Goal: Find contact information: Find contact information

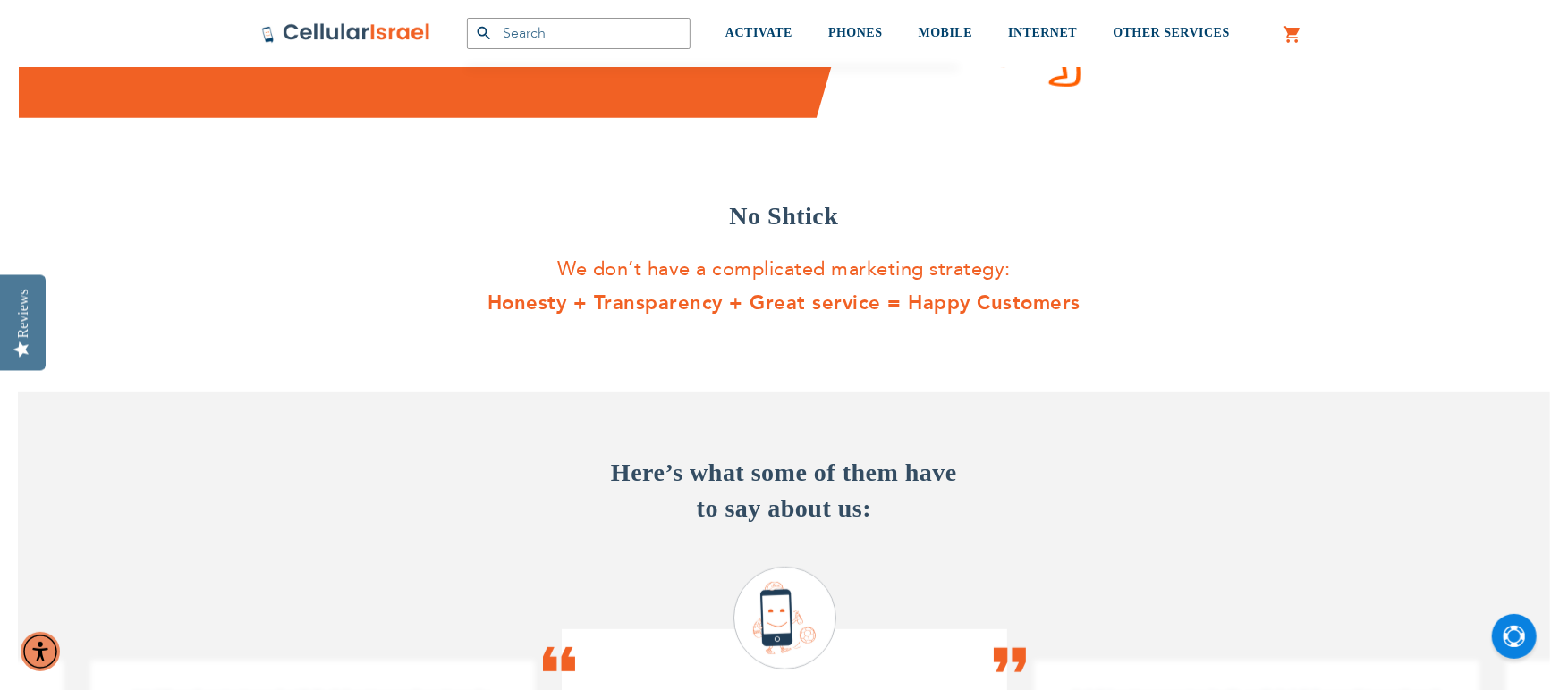
scroll to position [715, 0]
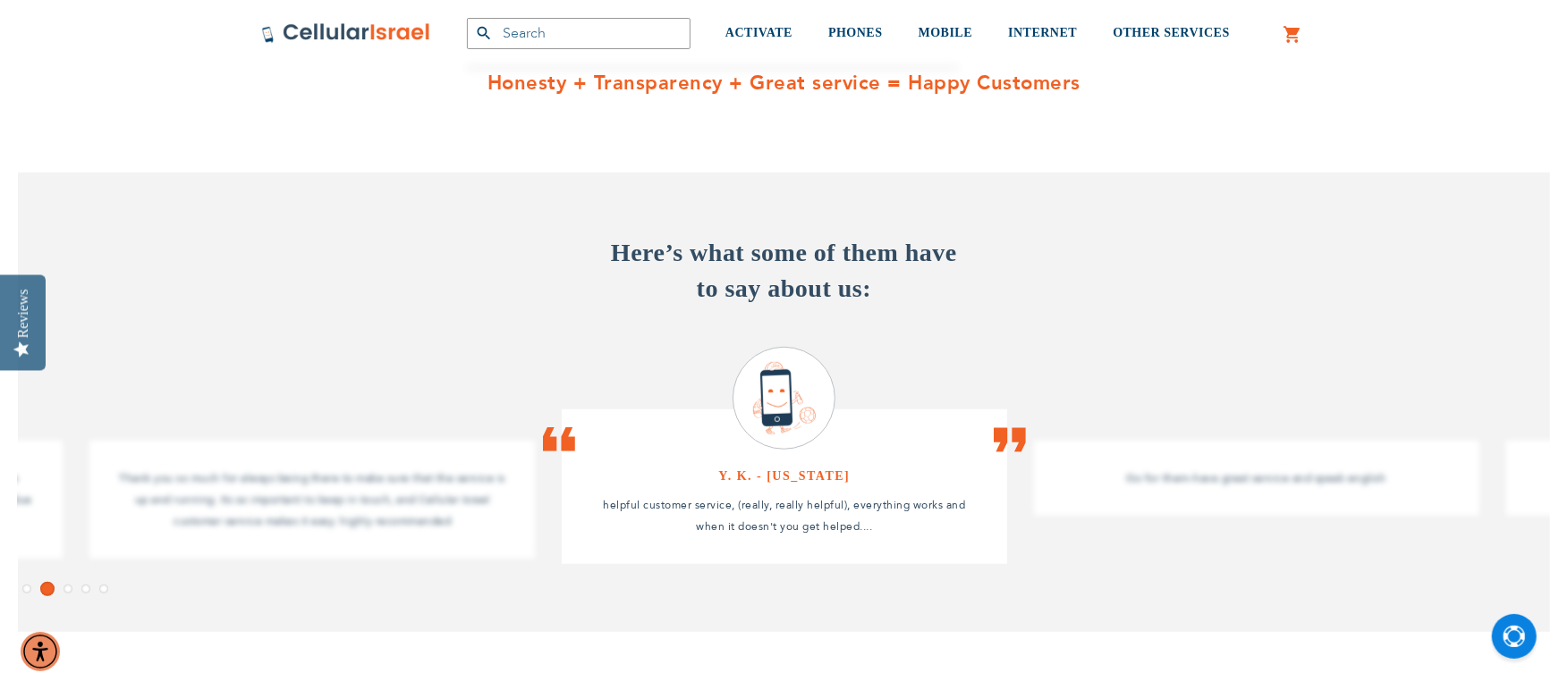
type input "smarx"
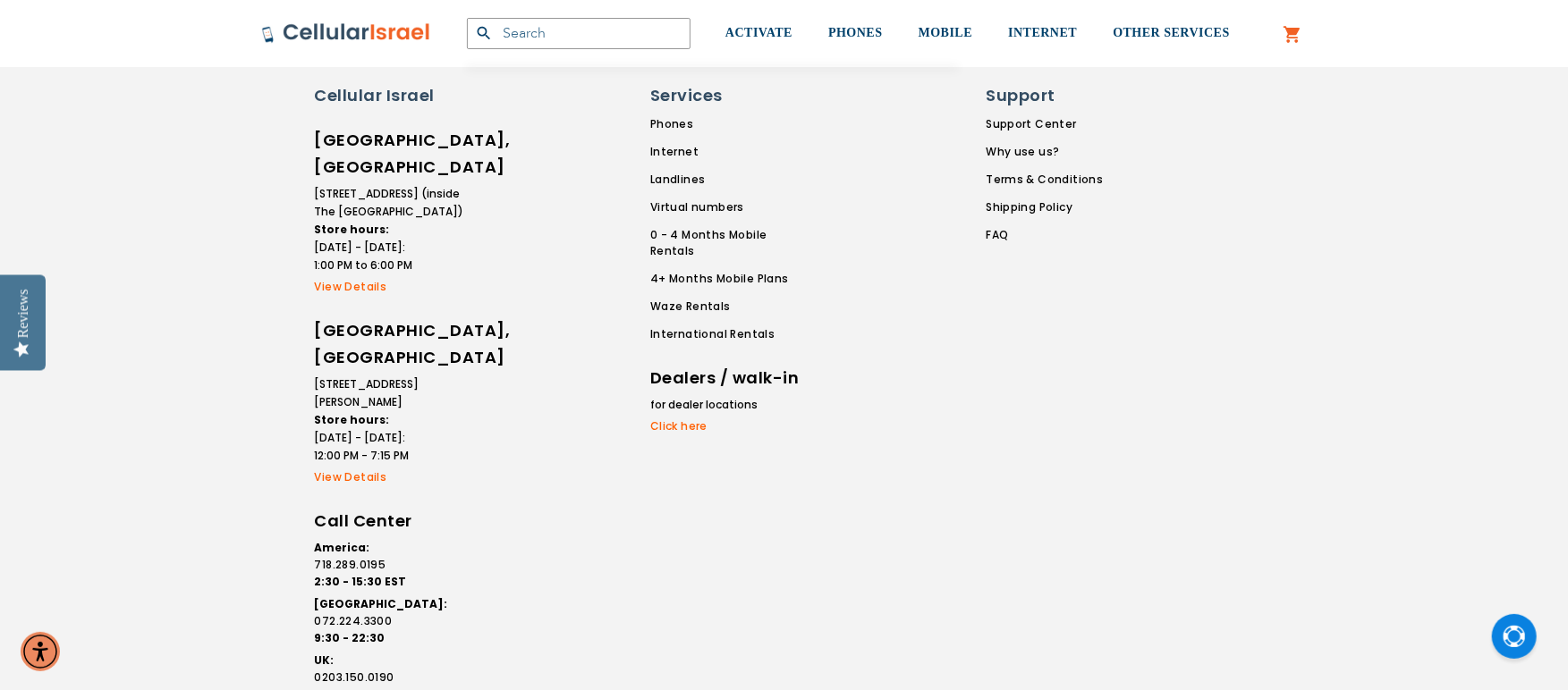
scroll to position [3322, 0]
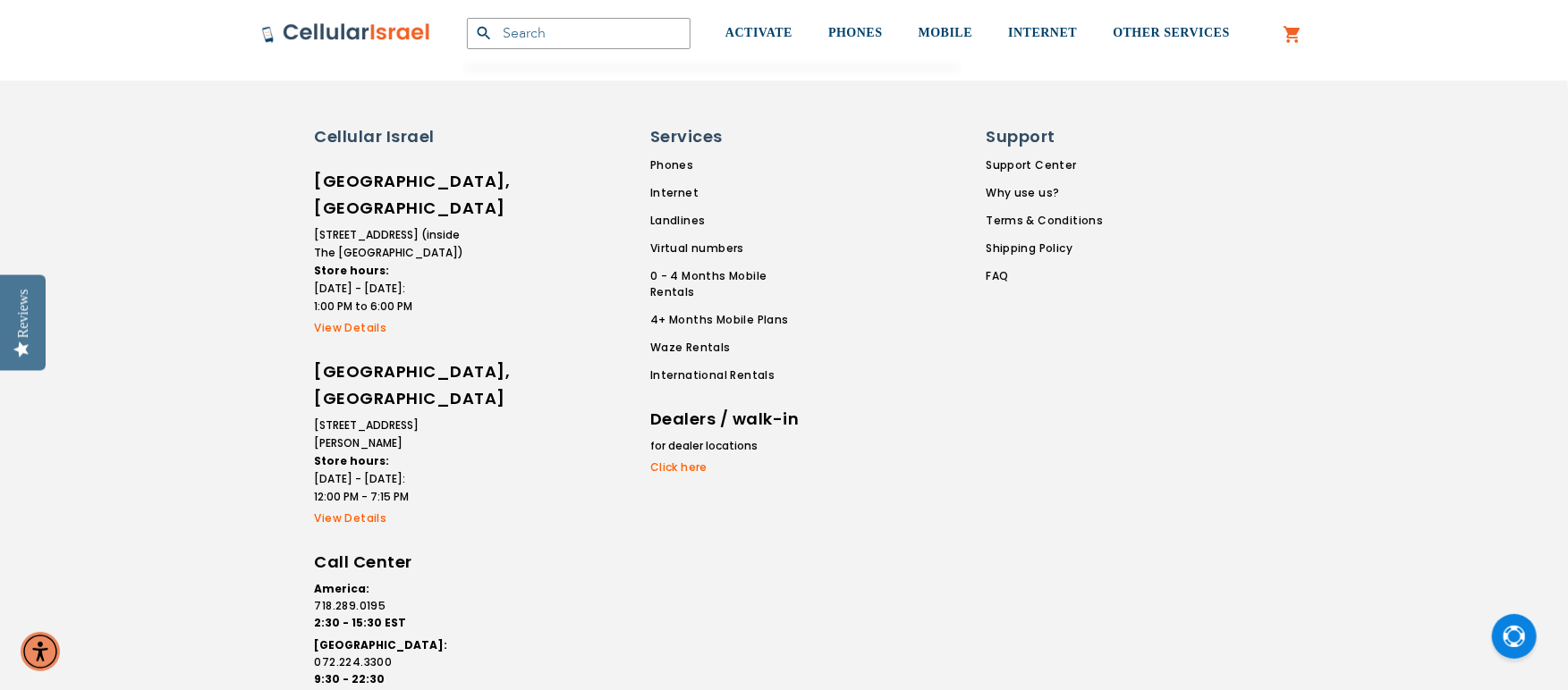
click at [355, 320] on link "View Details" at bounding box center [391, 329] width 152 height 16
